Goal: Task Accomplishment & Management: Manage account settings

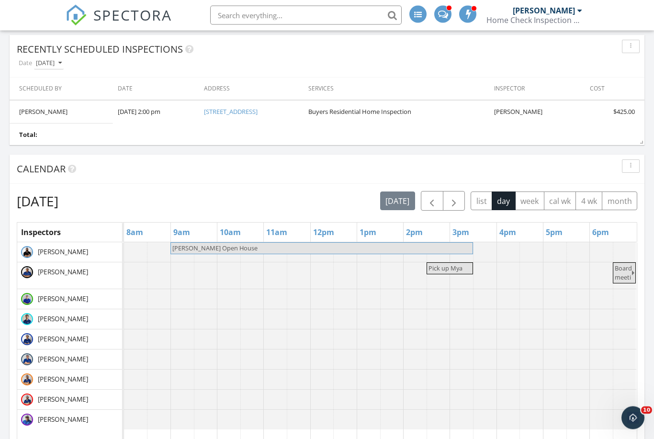
scroll to position [677, 0]
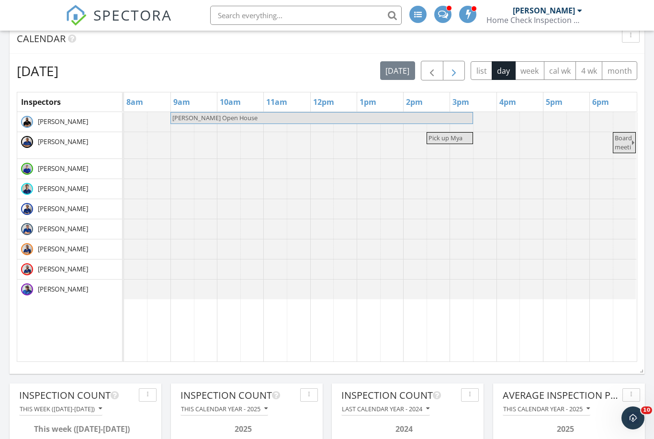
click at [455, 72] on span "button" at bounding box center [453, 70] width 11 height 11
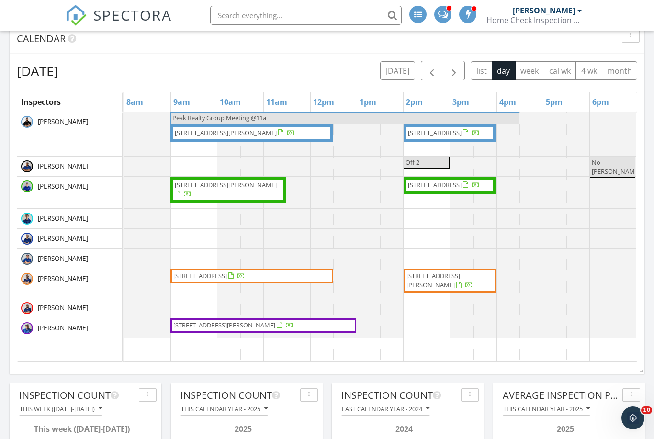
click at [289, 74] on div "[DATE] [DATE] list day week cal wk 4 wk month" at bounding box center [327, 71] width 621 height 20
click at [284, 75] on div "[DATE] [DATE] list day week cal wk 4 wk month" at bounding box center [327, 71] width 621 height 20
click at [277, 79] on div "[DATE] [DATE] list day week cal wk 4 wk month" at bounding box center [327, 71] width 621 height 20
click at [435, 71] on span "button" at bounding box center [431, 70] width 11 height 11
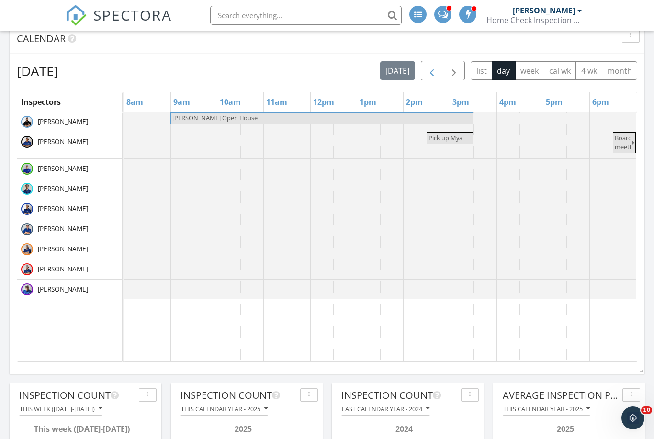
click at [435, 71] on span "button" at bounding box center [431, 70] width 11 height 11
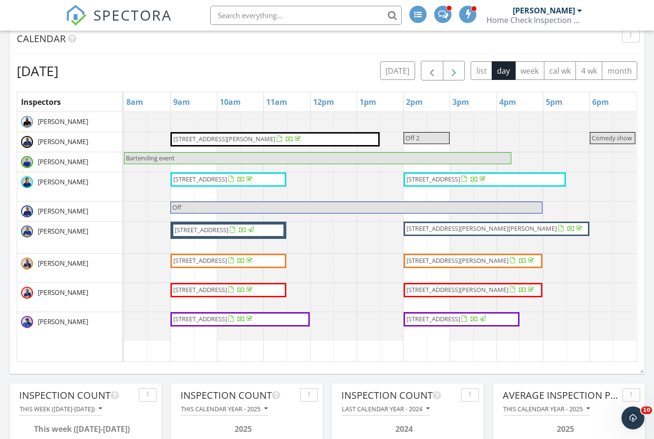
click at [463, 73] on button "button" at bounding box center [454, 71] width 23 height 20
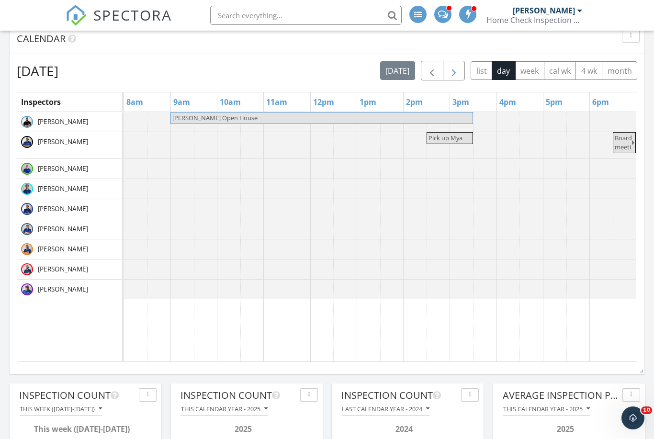
click at [459, 72] on span "button" at bounding box center [453, 70] width 11 height 11
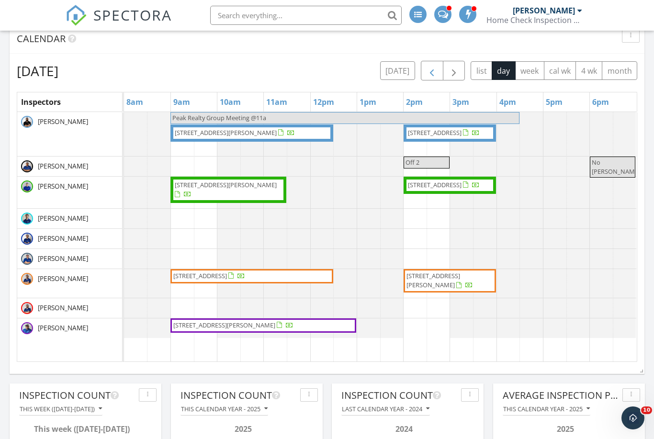
click at [438, 73] on button "button" at bounding box center [432, 71] width 23 height 20
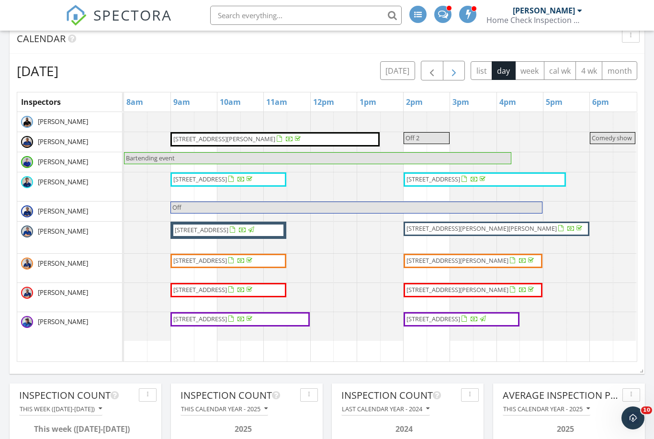
click at [455, 70] on span "button" at bounding box center [453, 70] width 11 height 11
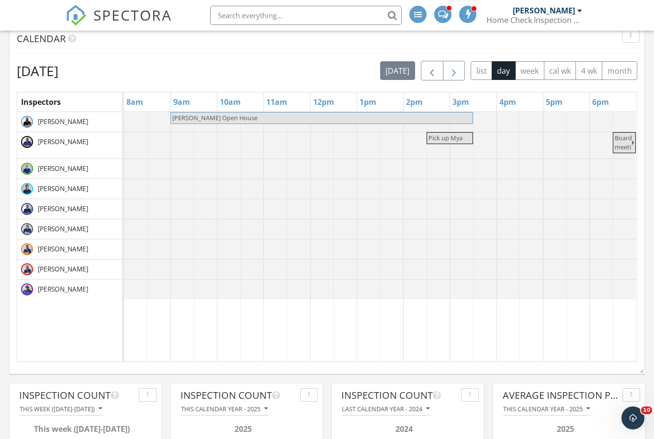
click at [455, 70] on span "button" at bounding box center [453, 70] width 11 height 11
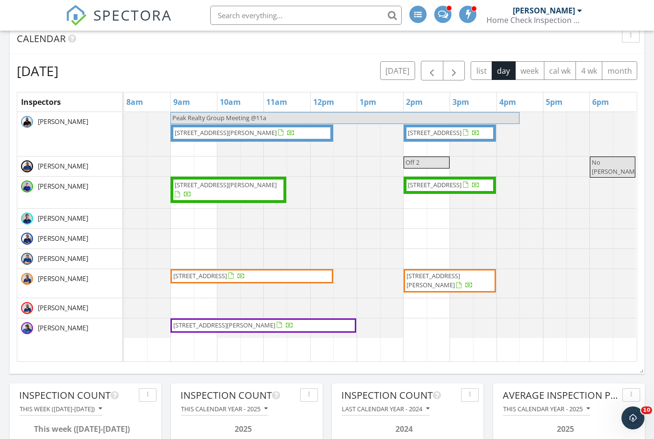
click at [291, 80] on div "[DATE] [DATE] list day week cal wk 4 wk month" at bounding box center [327, 71] width 621 height 20
click at [285, 84] on div "[DATE] [DATE] list day week cal wk 4 wk month Inspectors 8am 9am 10am 11am 12pm…" at bounding box center [327, 211] width 621 height 301
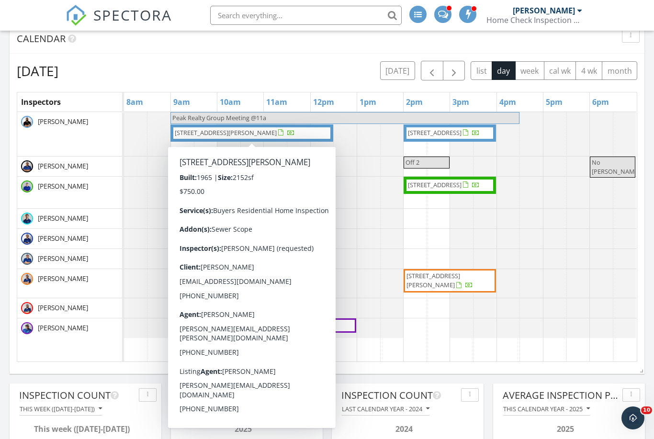
click at [314, 133] on span "[STREET_ADDRESS][PERSON_NAME]" at bounding box center [252, 133] width 156 height 10
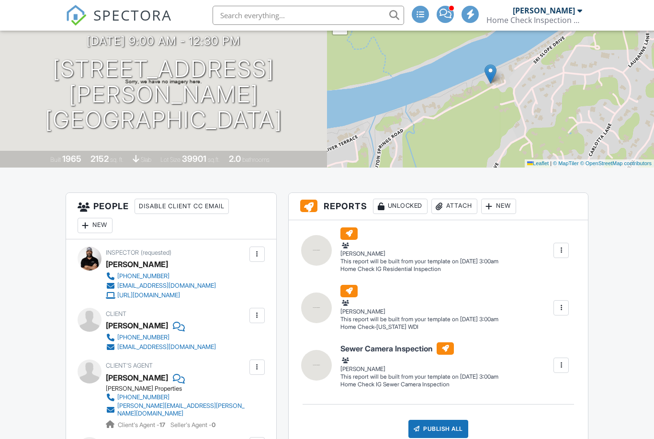
click at [100, 221] on div "New" at bounding box center [95, 225] width 35 height 15
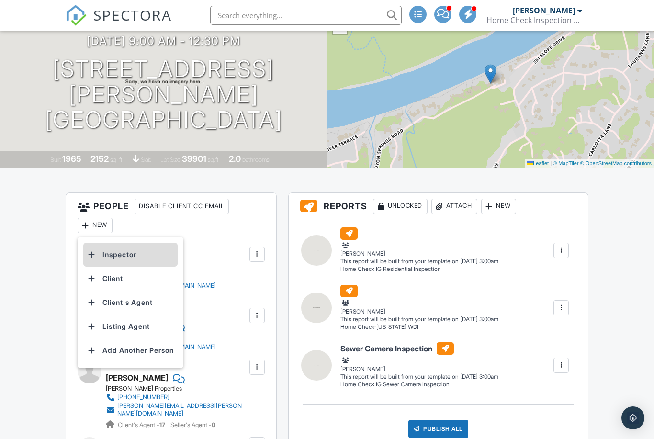
click at [121, 245] on li "Inspector" at bounding box center [130, 255] width 94 height 24
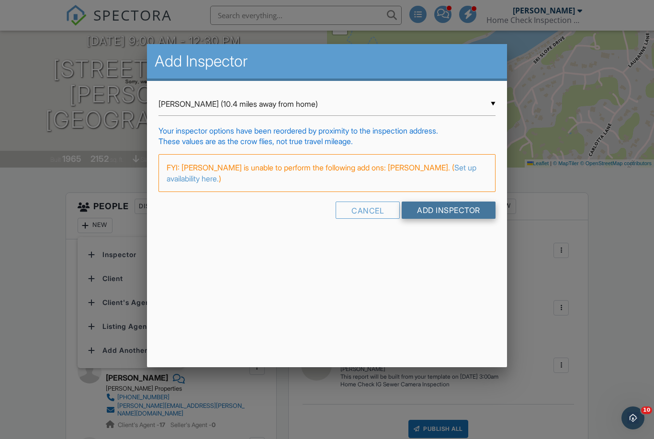
click at [446, 211] on input "Add Inspector" at bounding box center [449, 210] width 94 height 17
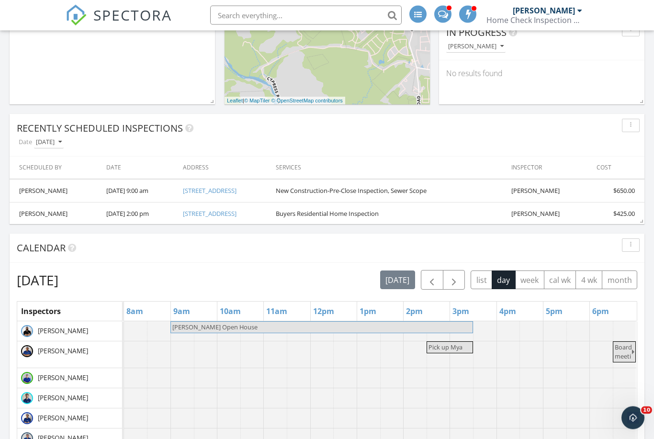
scroll to position [476, 0]
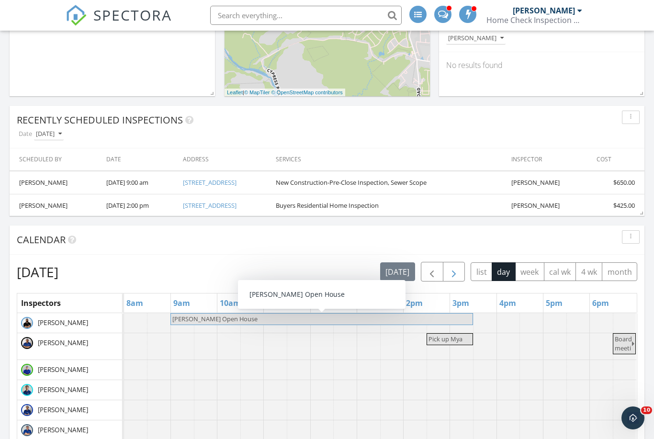
click at [461, 264] on button "button" at bounding box center [454, 272] width 23 height 20
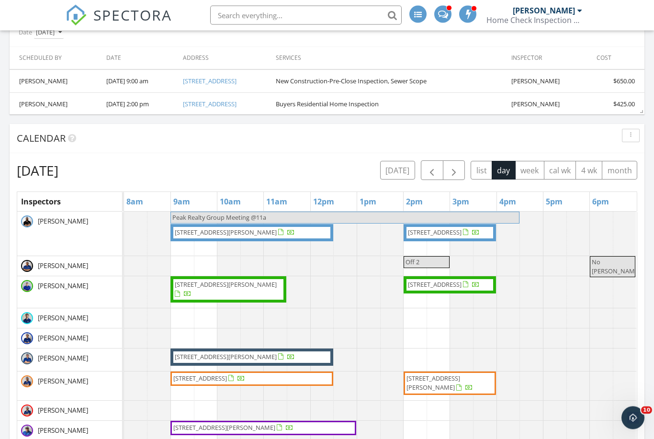
scroll to position [577, 0]
click at [455, 170] on span "button" at bounding box center [453, 170] width 11 height 11
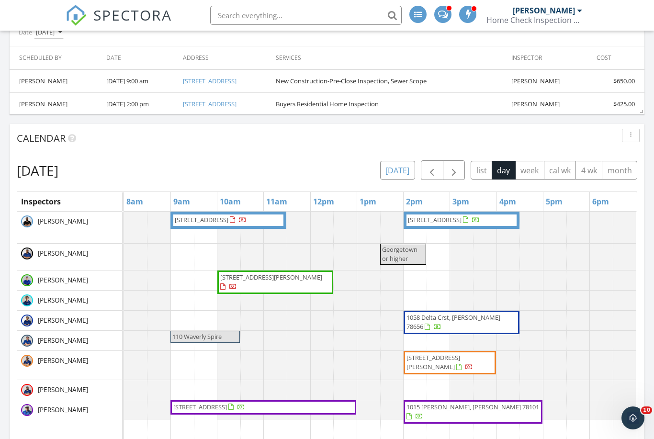
click at [398, 173] on button "[DATE]" at bounding box center [397, 170] width 35 height 19
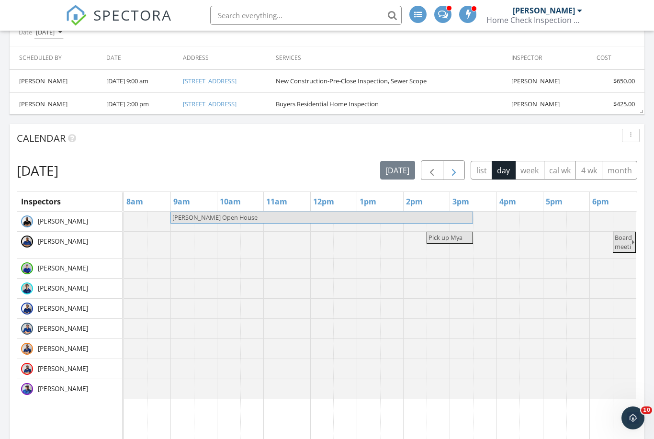
click at [455, 174] on span "button" at bounding box center [453, 170] width 11 height 11
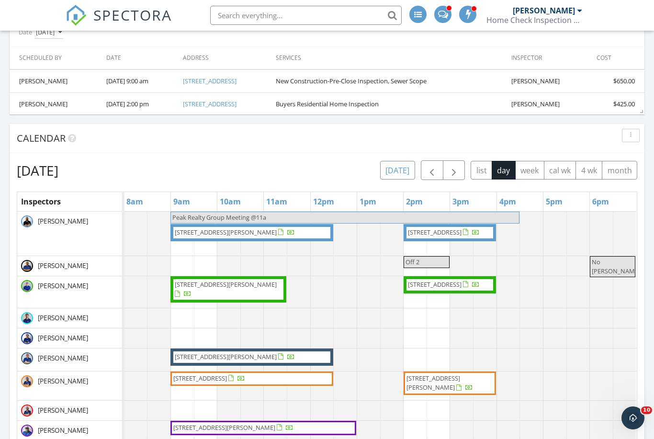
click at [402, 170] on button "[DATE]" at bounding box center [397, 170] width 35 height 19
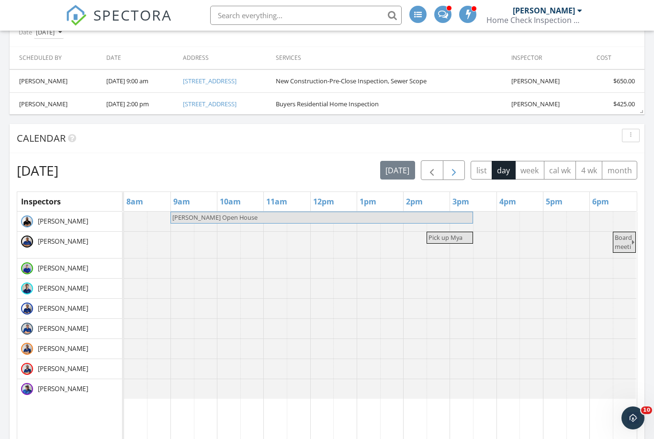
click at [455, 176] on span "button" at bounding box center [453, 170] width 11 height 11
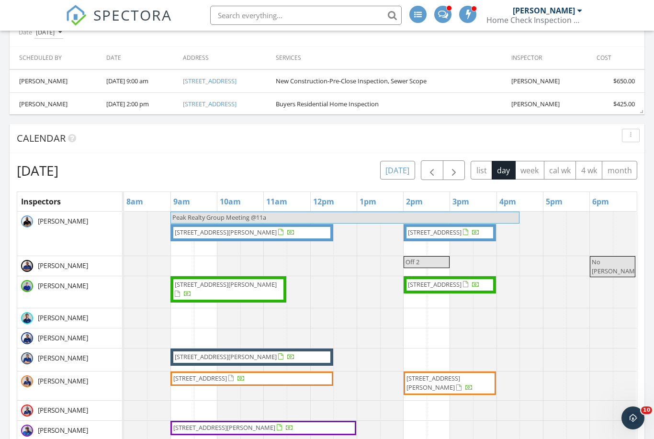
click at [398, 172] on button "[DATE]" at bounding box center [397, 170] width 35 height 19
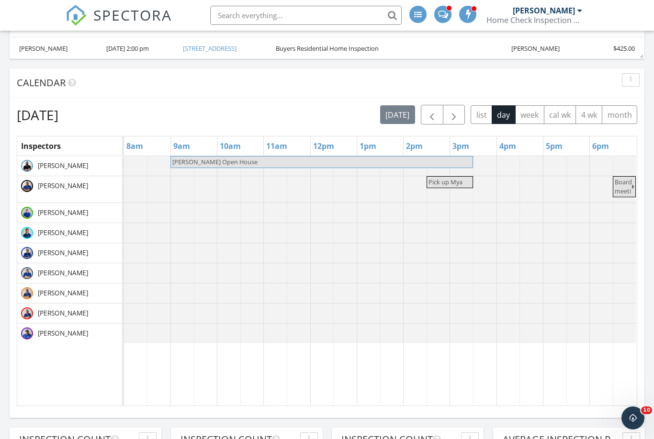
scroll to position [478698, 478615]
click at [455, 114] on span "button" at bounding box center [453, 114] width 11 height 11
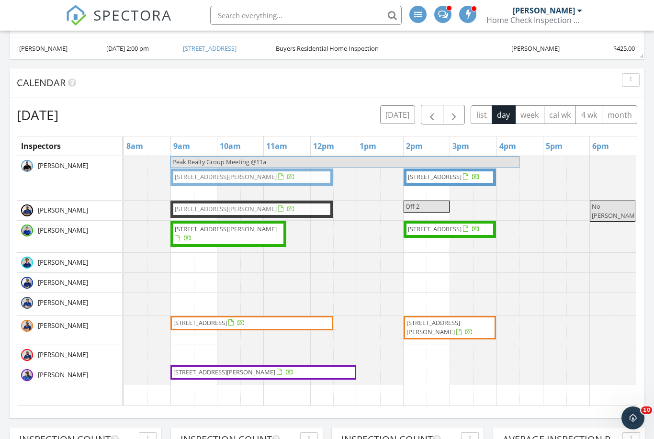
drag, startPoint x: 239, startPoint y: 301, endPoint x: 241, endPoint y: 215, distance: 85.7
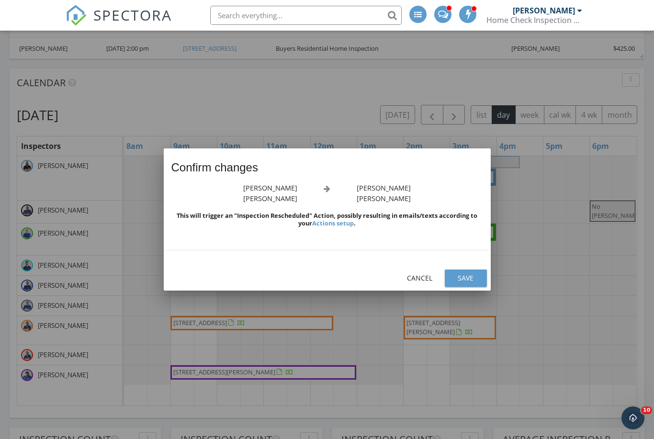
click at [467, 274] on div "Save" at bounding box center [466, 278] width 27 height 10
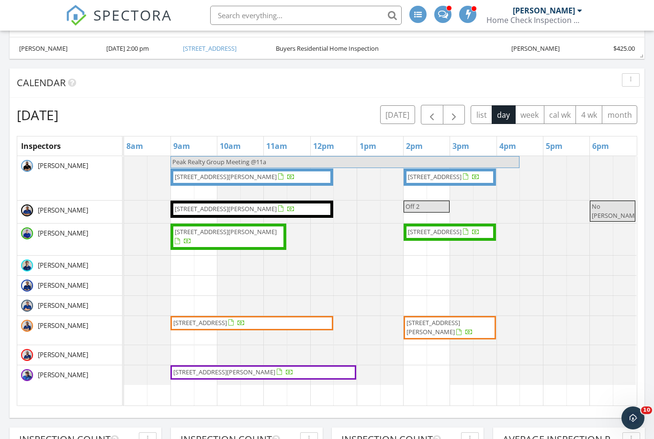
click at [375, 115] on div "[DATE] [DATE] list day week cal wk 4 wk month" at bounding box center [327, 115] width 621 height 20
click at [457, 114] on span "button" at bounding box center [453, 114] width 11 height 11
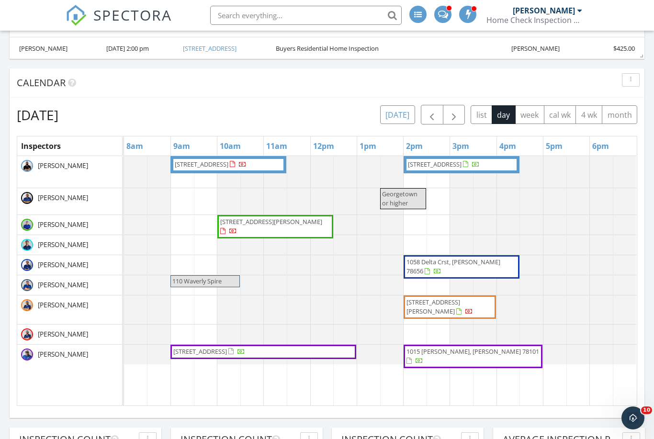
click at [400, 115] on button "[DATE]" at bounding box center [397, 114] width 35 height 19
